Goal: Task Accomplishment & Management: Complete application form

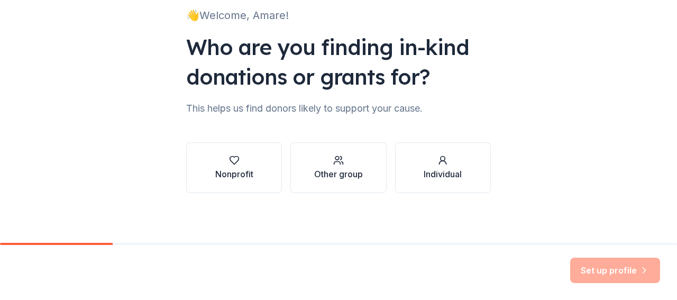
scroll to position [78, 0]
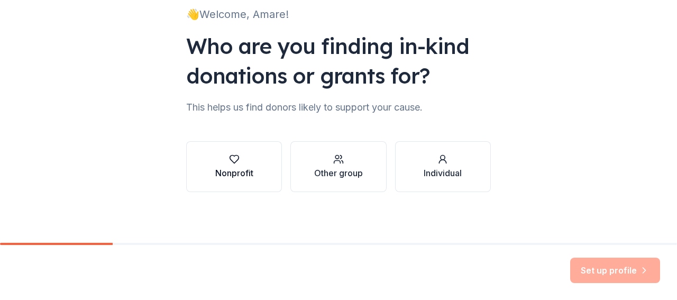
click at [219, 164] on div "button" at bounding box center [234, 159] width 38 height 11
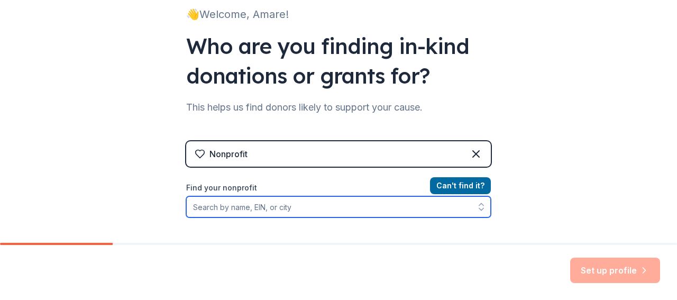
click at [261, 207] on input "Find your nonprofit" at bounding box center [338, 206] width 305 height 21
click at [205, 209] on input "Find your nonprofit" at bounding box center [338, 206] width 305 height 21
paste input "[US_EMPLOYER_IDENTIFICATION_NUMBER]"
type input "[US_EMPLOYER_IDENTIFICATION_NUMBER]"
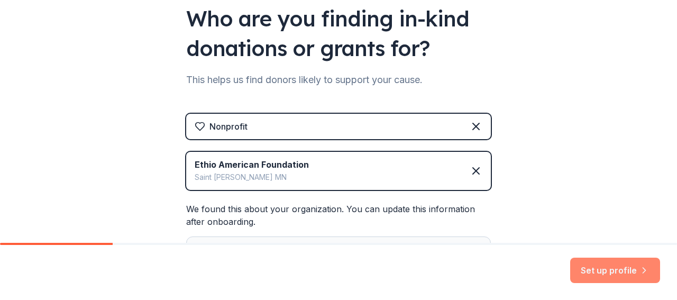
click at [598, 271] on button "Set up profile" at bounding box center [615, 270] width 90 height 25
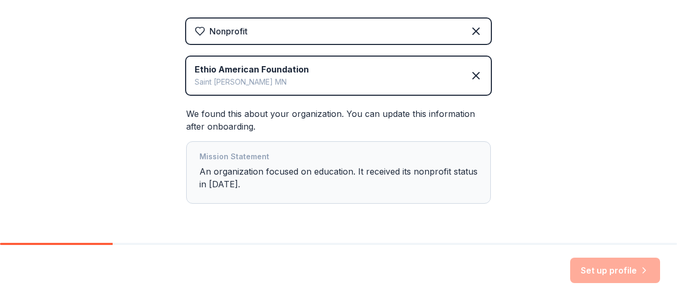
scroll to position [212, 0]
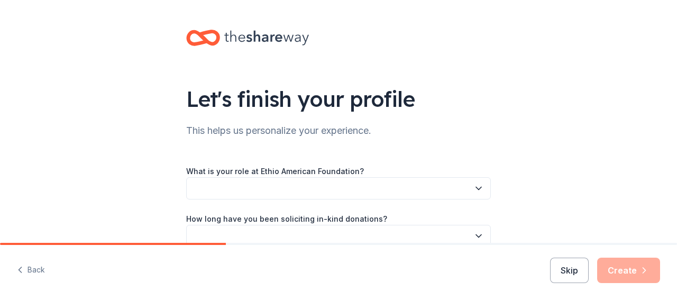
click at [306, 188] on button "button" at bounding box center [338, 188] width 305 height 22
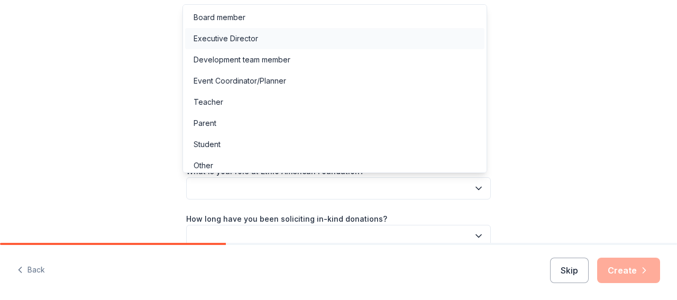
click at [245, 35] on div "Executive Director" at bounding box center [226, 38] width 65 height 13
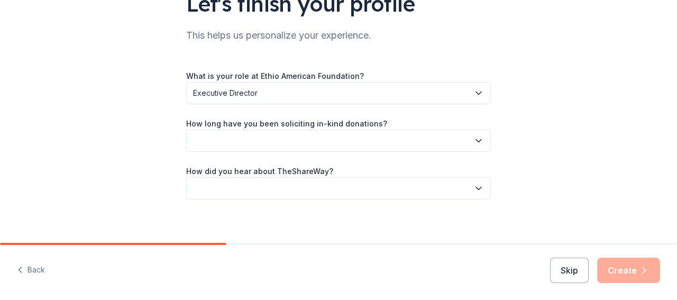
scroll to position [103, 0]
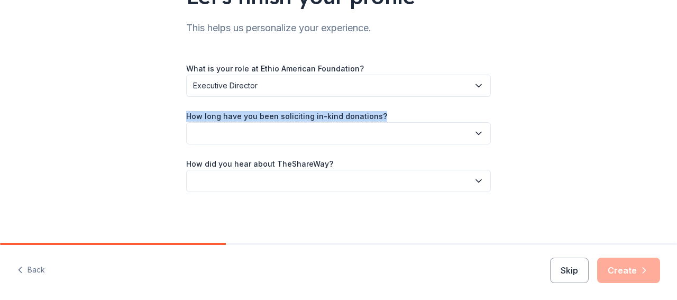
drag, startPoint x: 181, startPoint y: 114, endPoint x: 318, endPoint y: 123, distance: 137.7
click at [318, 123] on div "Let's finish your profile This helps us personalize your experience. What is yo…" at bounding box center [338, 69] width 338 height 345
copy div "How long have you been soliciting in-kind donations?"
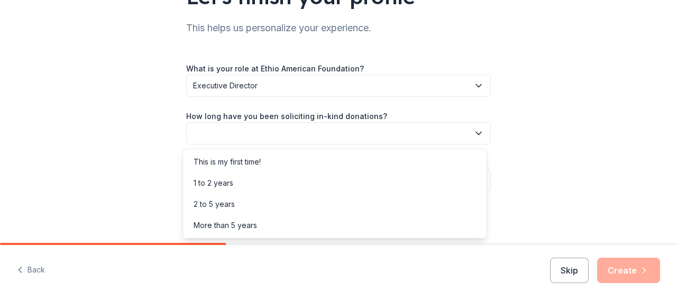
click at [327, 133] on button "button" at bounding box center [338, 133] width 305 height 22
click at [227, 183] on div "1 to 2 years" at bounding box center [214, 183] width 40 height 13
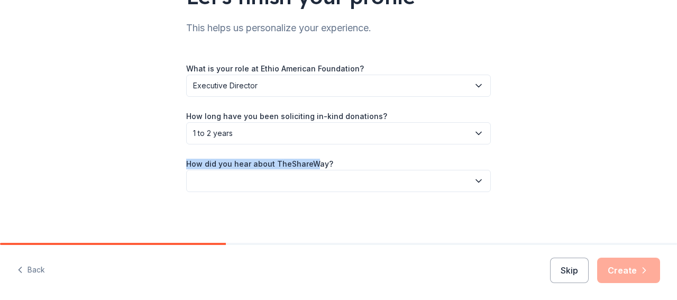
drag, startPoint x: 183, startPoint y: 162, endPoint x: 408, endPoint y: 181, distance: 226.1
click at [309, 162] on label "How did you hear about TheShareWay?" at bounding box center [259, 164] width 147 height 11
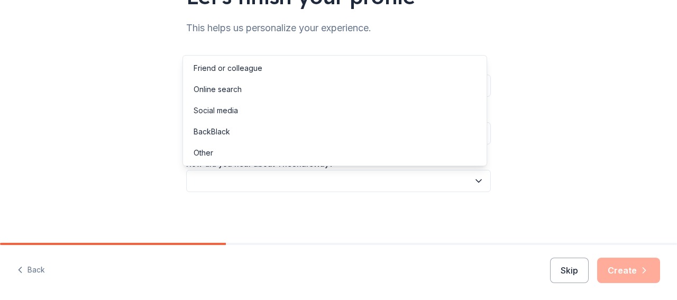
click at [476, 181] on icon "button" at bounding box center [478, 181] width 5 height 3
click at [235, 88] on div "Online search" at bounding box center [218, 89] width 48 height 13
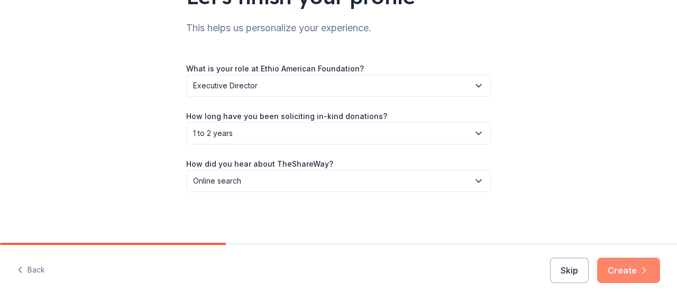
click at [617, 269] on button "Create" at bounding box center [628, 270] width 63 height 25
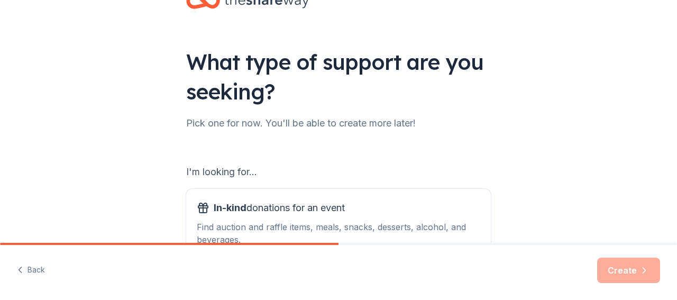
scroll to position [53, 0]
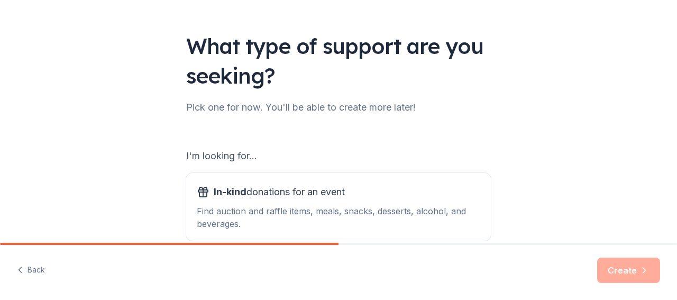
click at [336, 156] on div "I'm looking for..." at bounding box center [338, 156] width 305 height 17
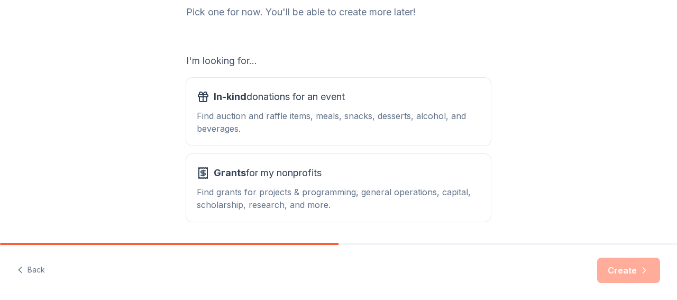
scroll to position [159, 0]
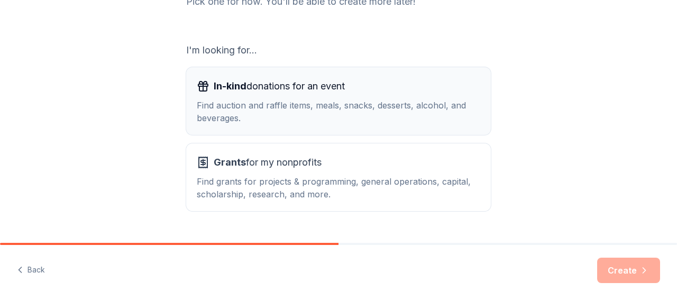
click at [324, 103] on div "Find auction and raffle items, meals, snacks, desserts, alcohol, and beverages." at bounding box center [338, 111] width 283 height 25
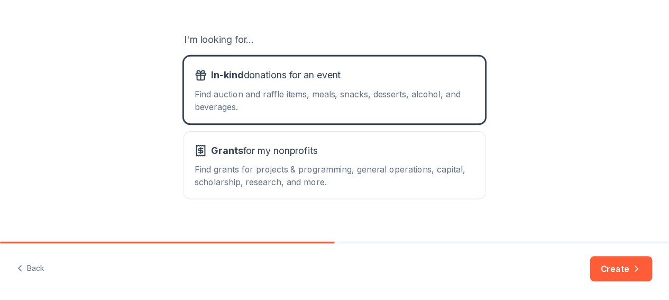
scroll to position [184, 0]
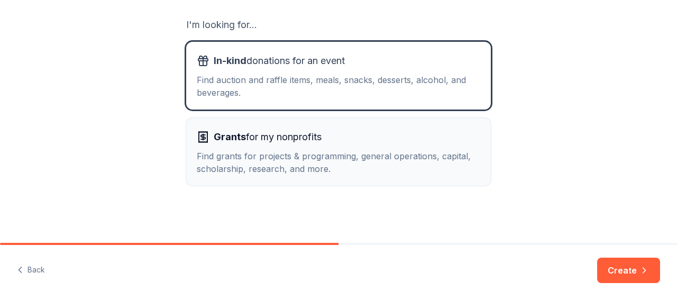
click at [301, 152] on div "Find grants for projects & programming, general operations, capital, scholarshi…" at bounding box center [338, 162] width 283 height 25
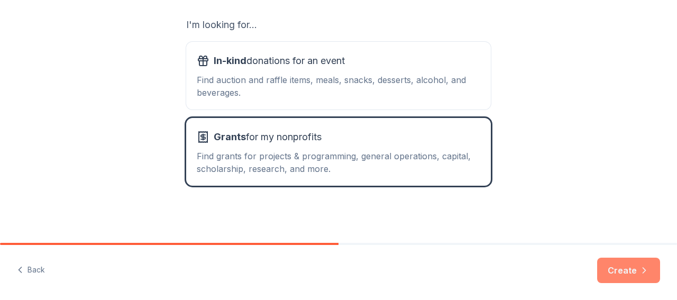
click at [619, 272] on button "Create" at bounding box center [628, 270] width 63 height 25
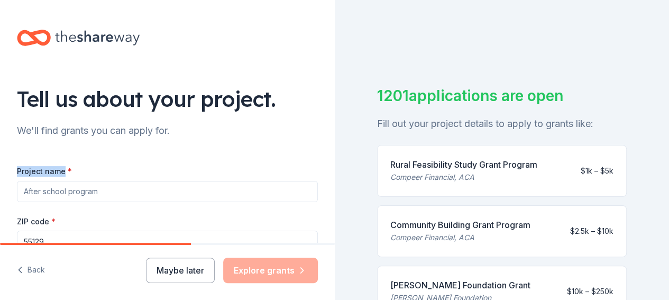
drag, startPoint x: 16, startPoint y: 169, endPoint x: 64, endPoint y: 170, distance: 48.1
click at [64, 170] on div "Tell us about your project. We'll find grants you can apply for. Project name *…" at bounding box center [167, 253] width 335 height 506
copy label "Project name"
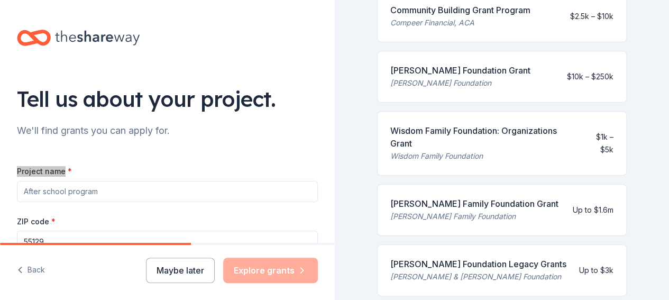
scroll to position [264, 0]
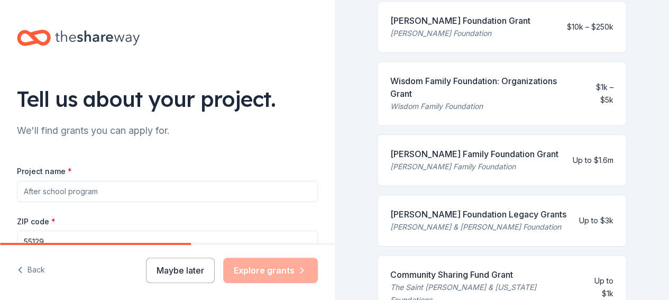
click at [53, 195] on input "Project name *" at bounding box center [167, 191] width 301 height 21
paste input "Bridging Cultures, Building Futures"
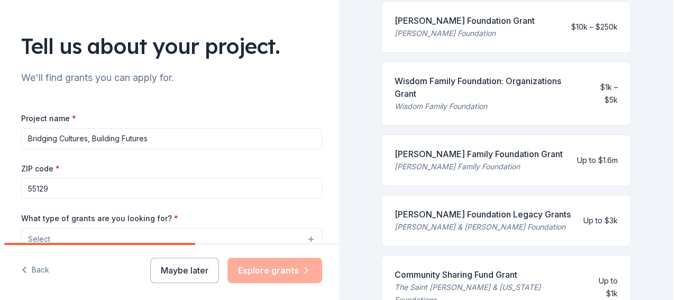
scroll to position [106, 0]
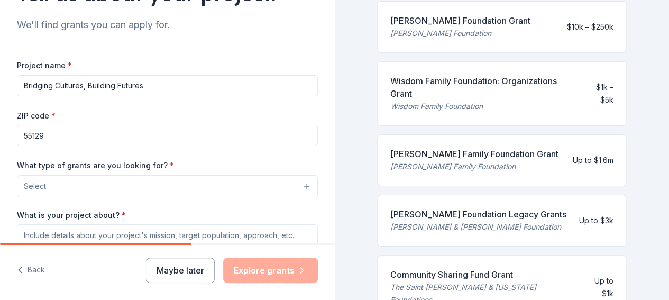
type input "Bridging Cultures, Building Futures"
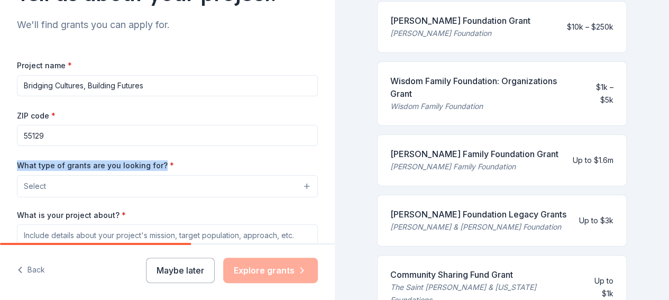
drag, startPoint x: 16, startPoint y: 162, endPoint x: 160, endPoint y: 167, distance: 144.4
click at [160, 167] on div "Tell us about your project. We'll find grants you can apply for. Project name *…" at bounding box center [167, 147] width 335 height 506
copy label "What type of grants are you looking for?"
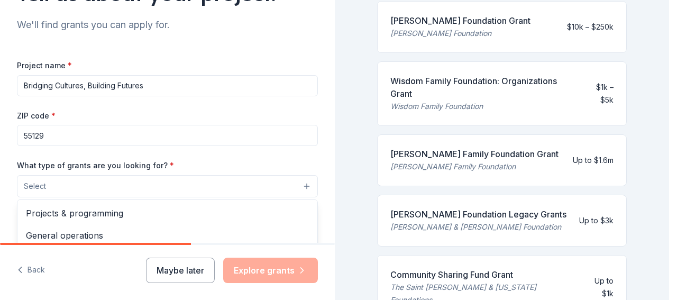
click at [146, 185] on button "Select" at bounding box center [167, 186] width 301 height 22
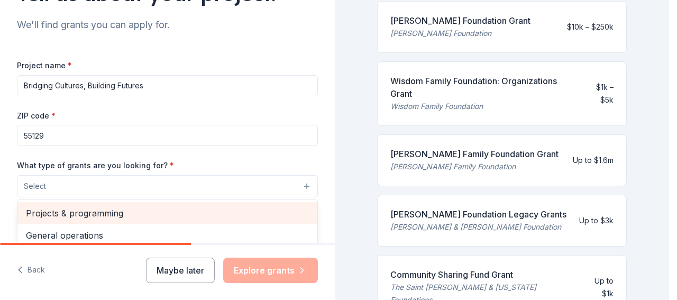
click at [127, 212] on span "Projects & programming" at bounding box center [167, 213] width 283 height 14
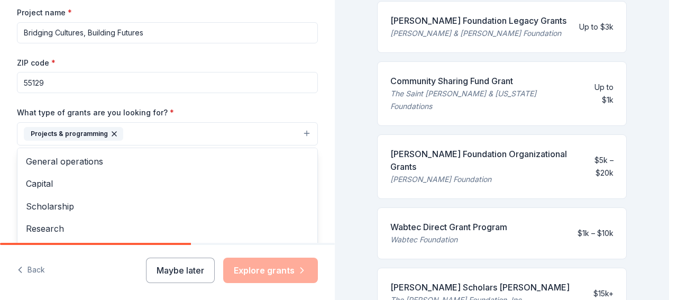
scroll to position [212, 0]
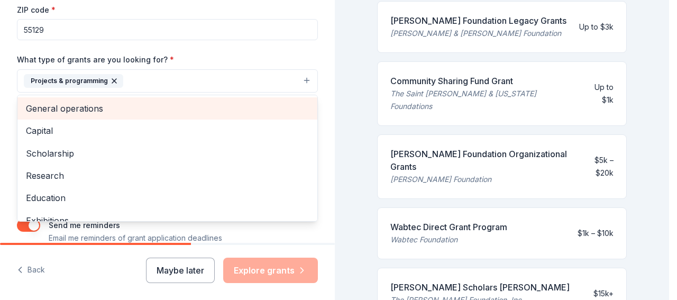
click at [76, 107] on span "General operations" at bounding box center [167, 109] width 283 height 14
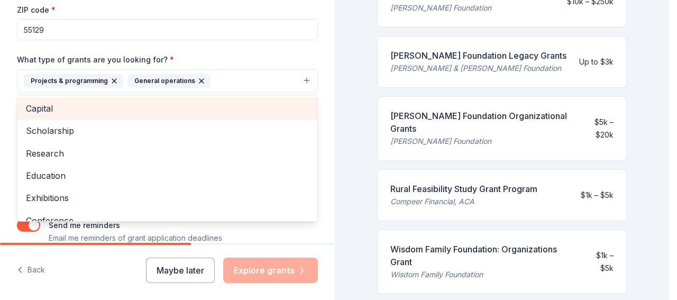
scroll to position [264, 0]
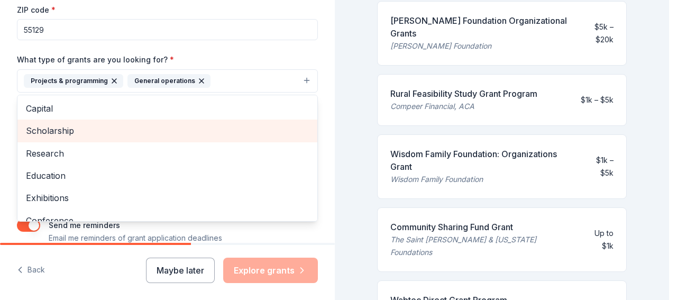
click at [60, 128] on span "Scholarship" at bounding box center [167, 131] width 283 height 14
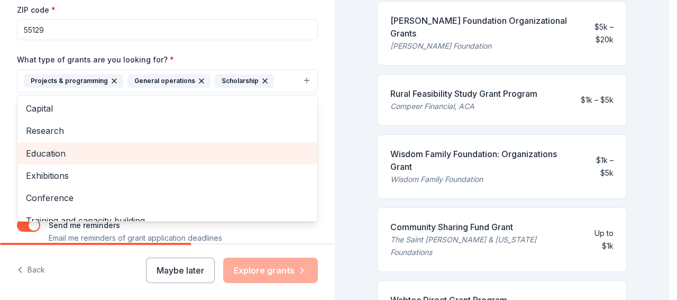
click at [51, 151] on span "Education" at bounding box center [167, 153] width 283 height 14
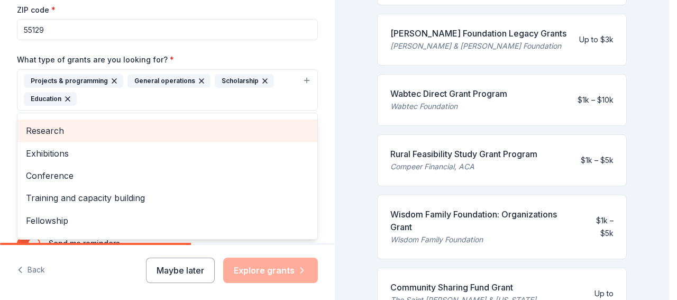
scroll to position [35, 0]
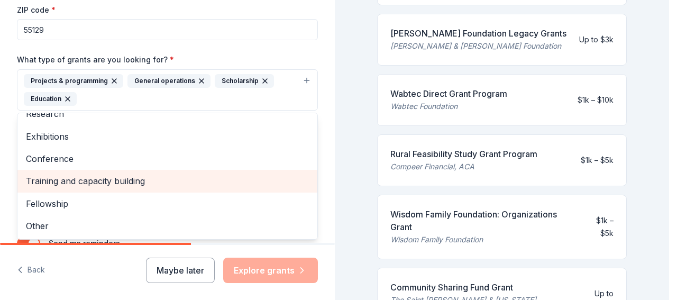
click at [82, 180] on span "Training and capacity building" at bounding box center [167, 181] width 283 height 14
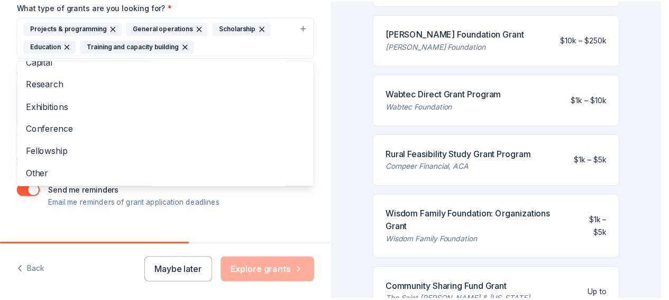
scroll to position [280, 0]
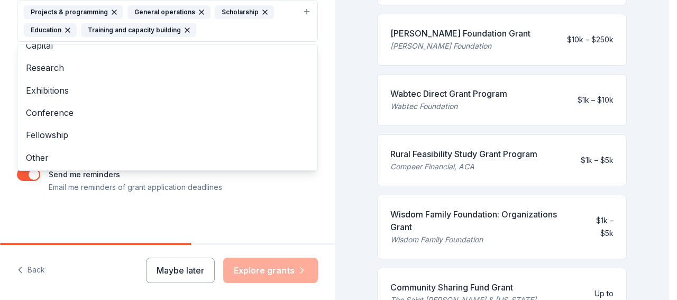
click at [271, 189] on div "Project name * Bridging Cultures, Building Futures ZIP code * 55129 What type o…" at bounding box center [167, 38] width 301 height 309
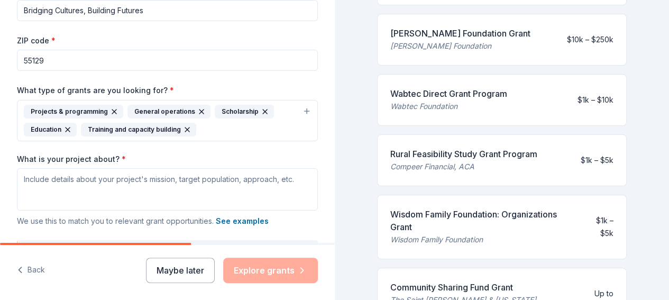
scroll to position [174, 0]
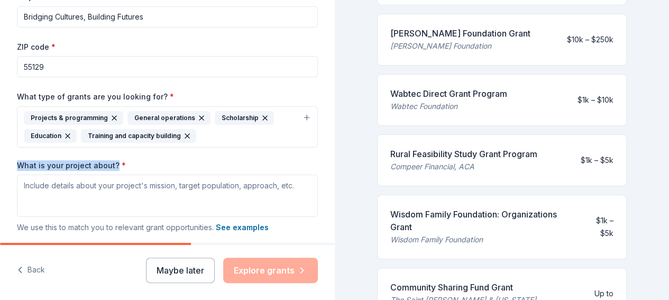
drag, startPoint x: 18, startPoint y: 162, endPoint x: 116, endPoint y: 167, distance: 97.9
click at [116, 167] on label "What is your project about? *" at bounding box center [71, 165] width 109 height 11
copy label "What is your project about?"
click at [147, 160] on div "What is your project about? * We use this to match you to relevant grant opport…" at bounding box center [167, 197] width 301 height 74
drag, startPoint x: 17, startPoint y: 160, endPoint x: 302, endPoint y: 185, distance: 286.1
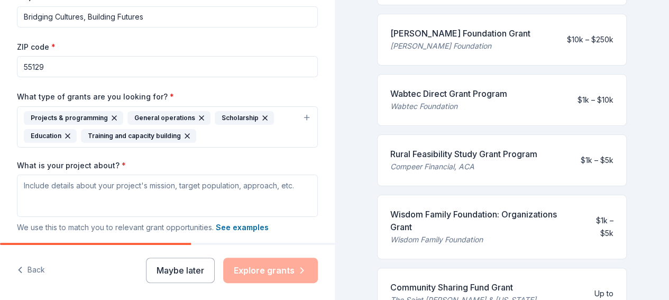
click at [302, 185] on div "What is your project about? * We use this to match you to relevant grant opport…" at bounding box center [167, 197] width 301 height 74
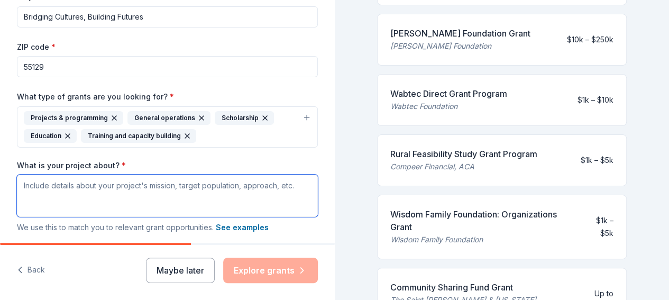
drag, startPoint x: 300, startPoint y: 181, endPoint x: 172, endPoint y: 186, distance: 128.1
click at [172, 186] on textarea "What is your project about? *" at bounding box center [167, 195] width 301 height 42
drag, startPoint x: 22, startPoint y: 185, endPoint x: 73, endPoint y: 184, distance: 51.3
click at [73, 184] on textarea "What is your project about? *" at bounding box center [167, 195] width 301 height 42
click at [40, 183] on textarea "What is your project about? *" at bounding box center [167, 195] width 301 height 42
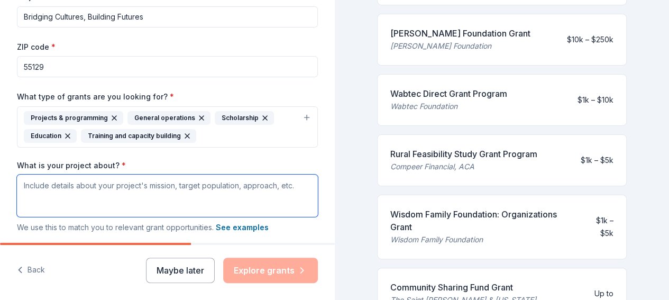
paste textarea "Loremip Dolorsitame: Consecte Adipisci, Elitsedd Eiusmod te inc Utlab Etdolore …"
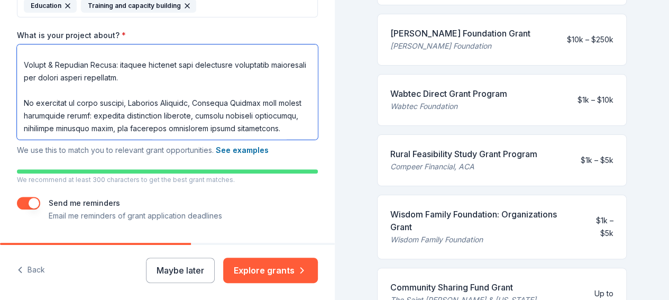
scroll to position [305, 0]
type textarea "Loremip Dolorsitame: Consecte Adipisci, Elitsedd Eiusmod te inc Utlab Etdolore …"
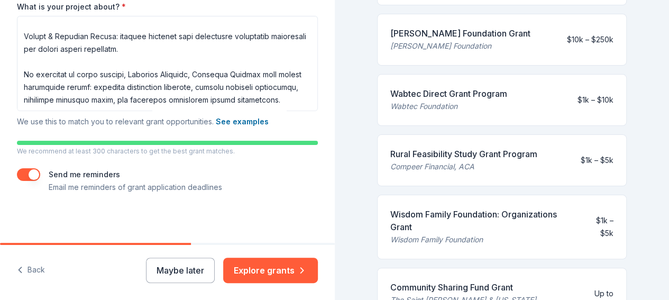
scroll to position [13, 0]
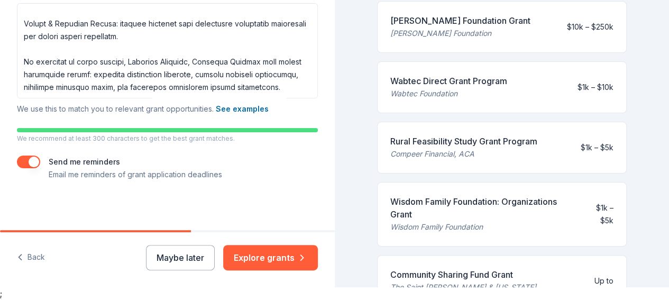
click at [80, 166] on div "Send me reminders Email me reminders of grant application deadlines" at bounding box center [135, 167] width 173 height 25
click at [135, 173] on p "Email me reminders of grant application deadlines" at bounding box center [135, 174] width 173 height 13
click at [255, 261] on button "Explore grants" at bounding box center [270, 257] width 95 height 25
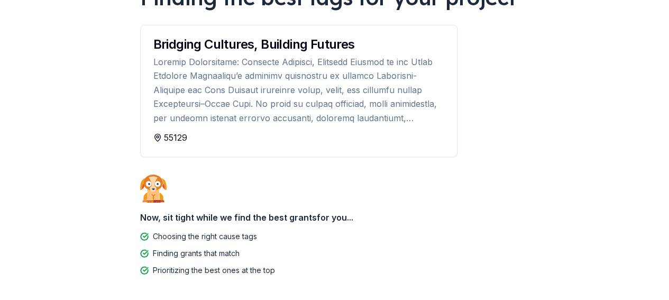
scroll to position [152, 0]
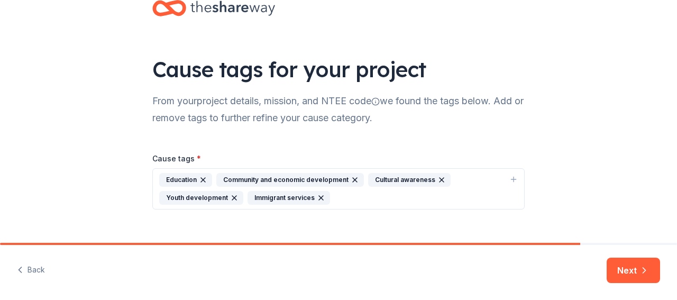
scroll to position [45, 0]
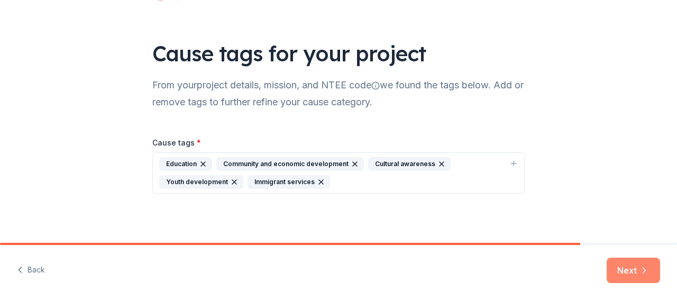
click at [625, 270] on button "Next" at bounding box center [633, 270] width 53 height 25
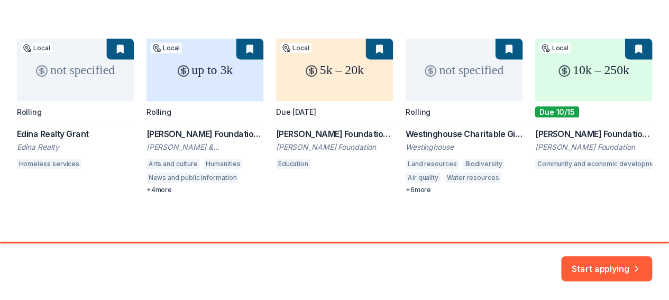
scroll to position [151, 0]
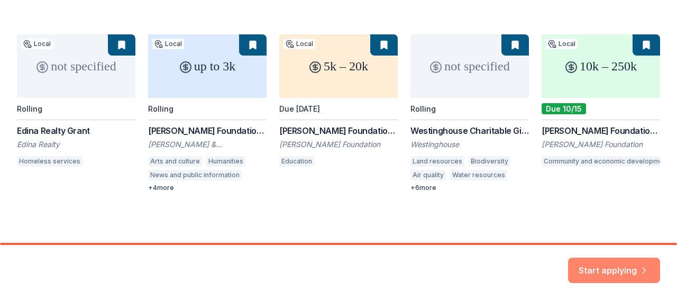
click at [615, 262] on button "Start applying" at bounding box center [614, 263] width 92 height 25
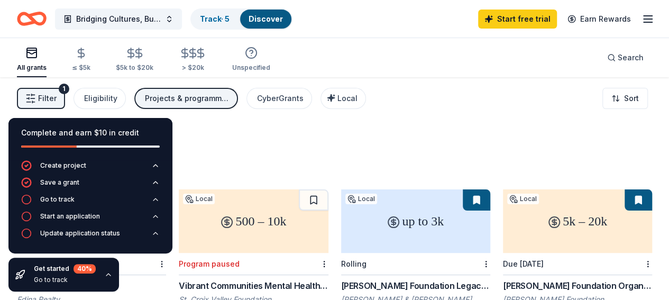
click at [321, 136] on div "1355 results in [GEOGRAPHIC_DATA], [GEOGRAPHIC_DATA]" at bounding box center [334, 153] width 635 height 47
click at [208, 137] on div "1355 results in [GEOGRAPHIC_DATA], [GEOGRAPHIC_DATA]" at bounding box center [334, 153] width 635 height 47
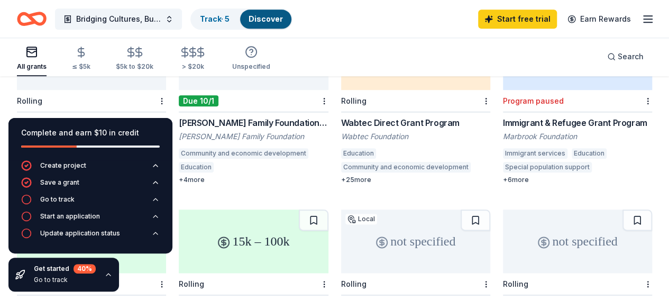
scroll to position [582, 0]
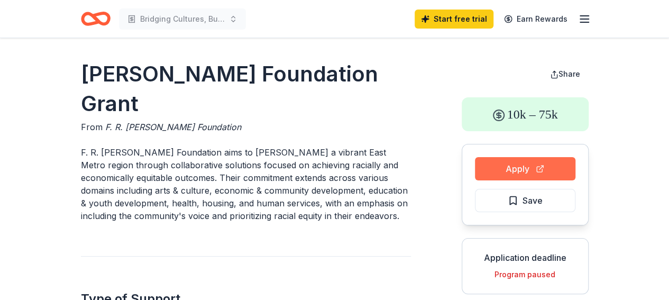
click at [506, 170] on button "Apply" at bounding box center [525, 168] width 100 height 23
